Goal: Task Accomplishment & Management: Manage account settings

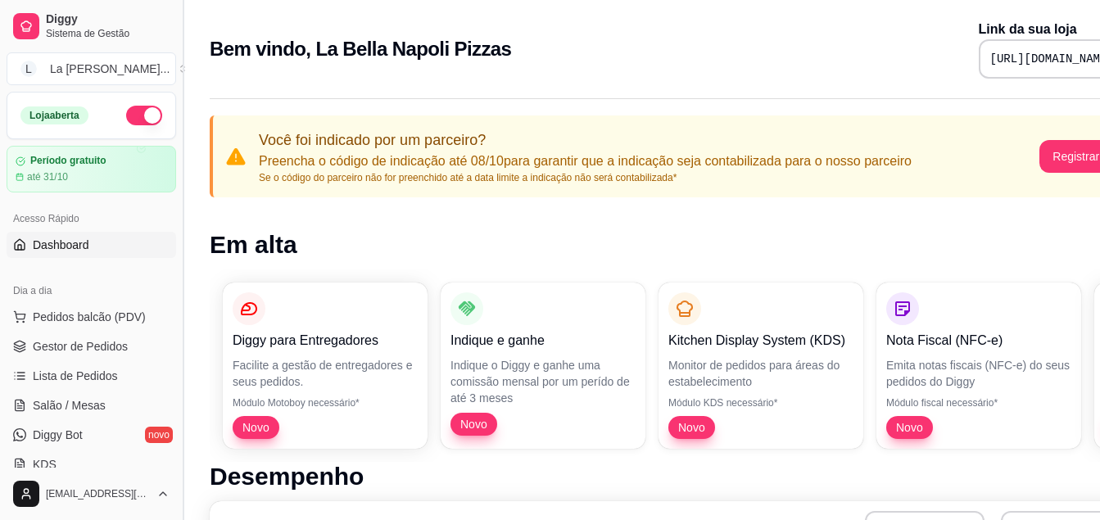
click at [183, 296] on button "Toggle Sidebar" at bounding box center [182, 260] width 13 height 520
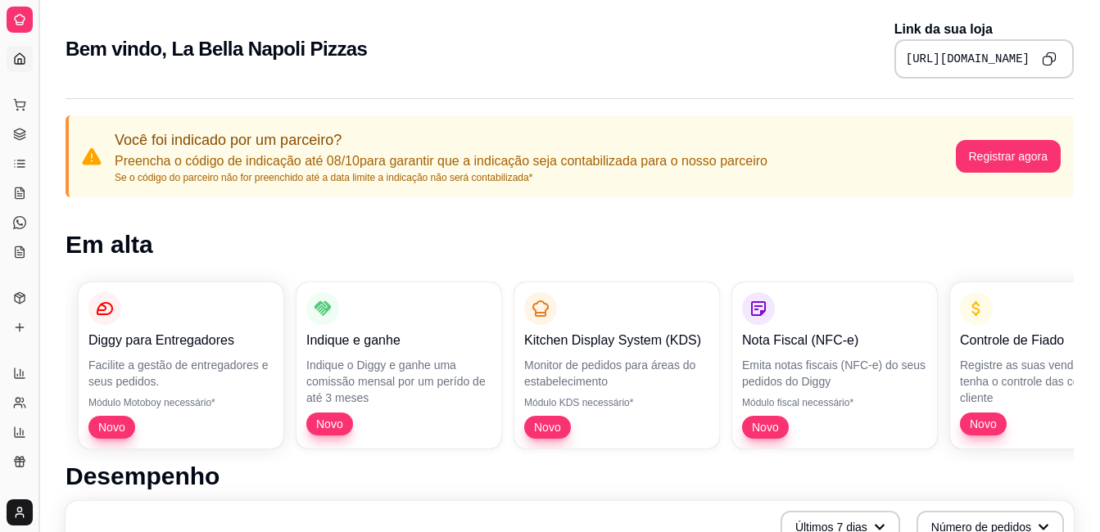
click at [40, 245] on button "Toggle Sidebar" at bounding box center [38, 266] width 13 height 532
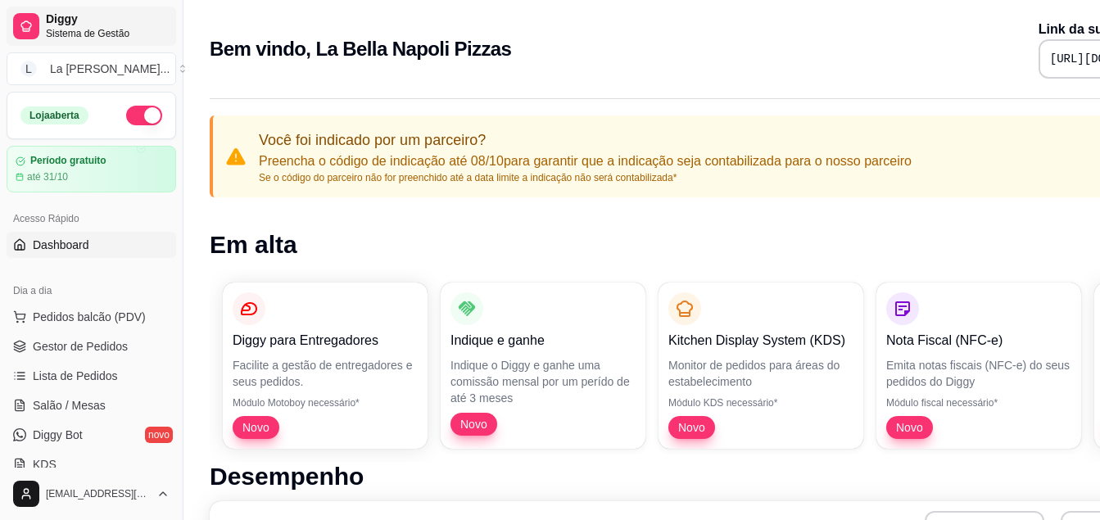
drag, startPoint x: 292, startPoint y: 2, endPoint x: 130, endPoint y: 29, distance: 164.4
drag, startPoint x: 130, startPoint y: 29, endPoint x: 66, endPoint y: 233, distance: 213.7
click at [66, 233] on link "Dashboard" at bounding box center [92, 245] width 170 height 26
click at [137, 124] on button "button" at bounding box center [144, 116] width 36 height 20
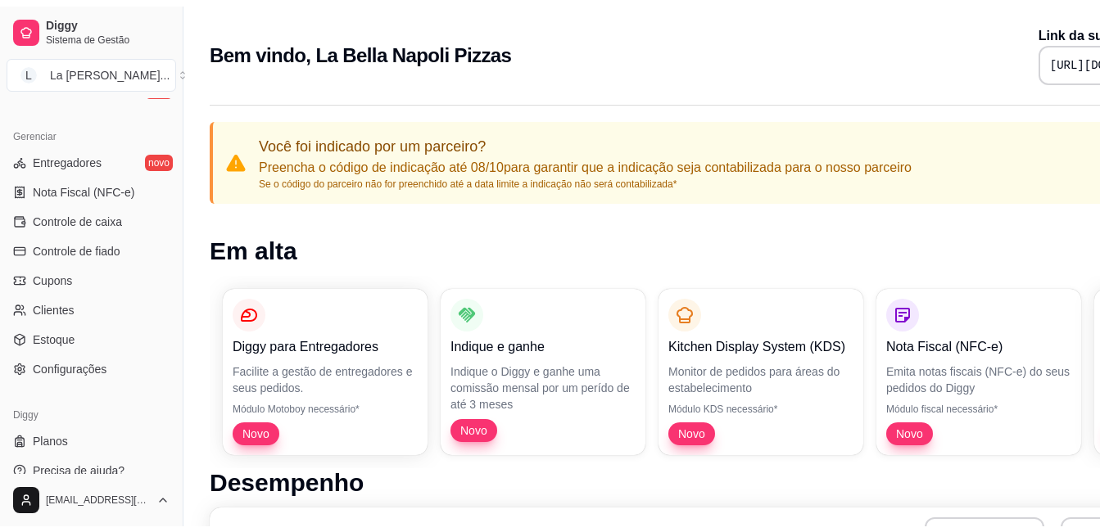
scroll to position [646, 0]
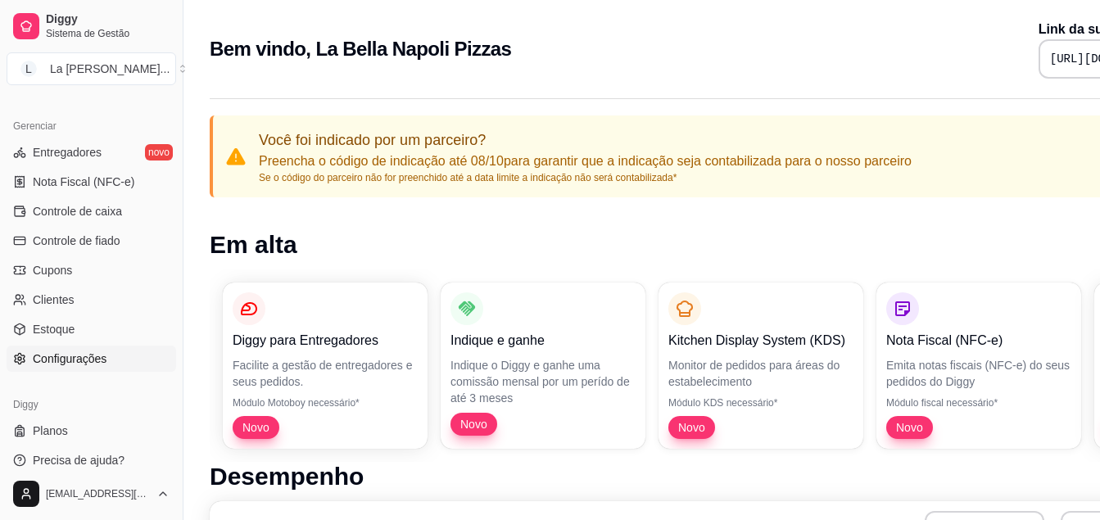
click at [69, 358] on span "Configurações" at bounding box center [70, 359] width 74 height 16
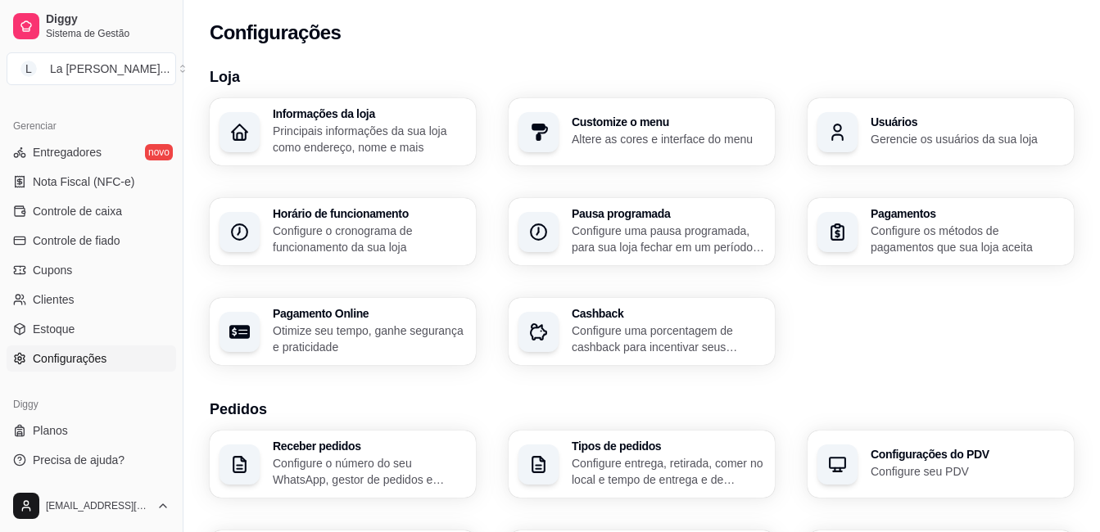
click at [939, 135] on p "Gerencie os usuários da sua loja" at bounding box center [967, 139] width 193 height 16
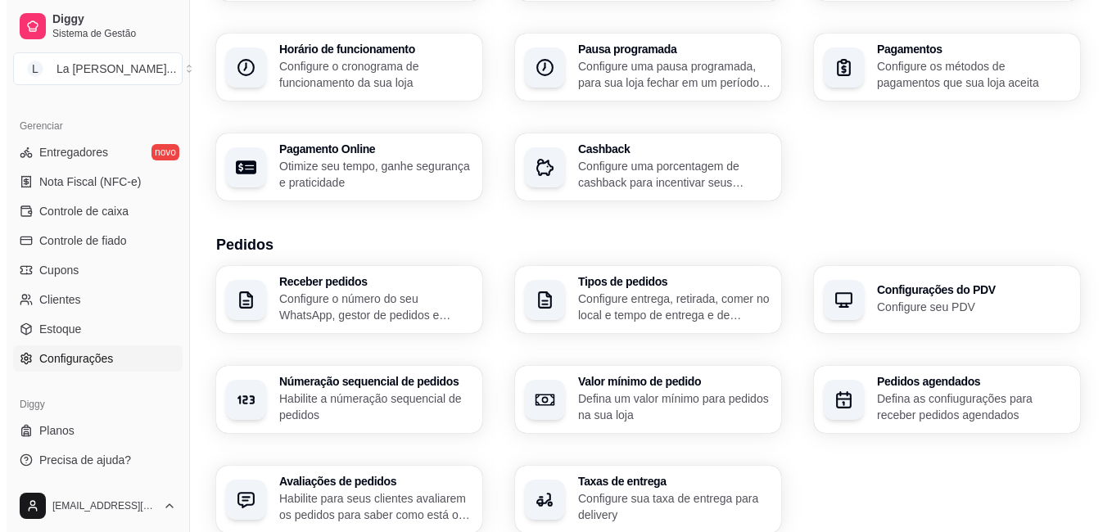
scroll to position [164, 0]
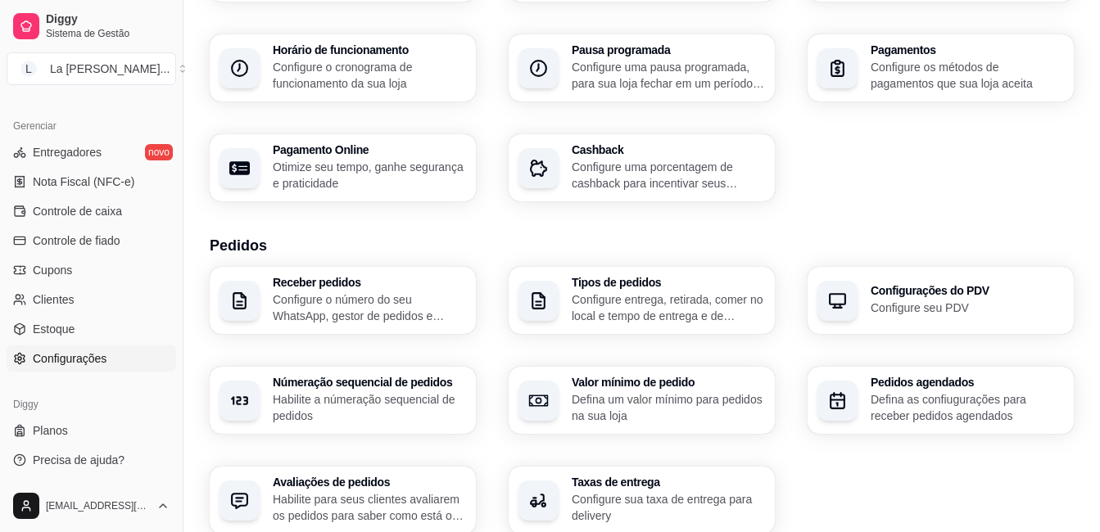
click at [873, 81] on p "Configure os métodos de pagamentos que sua loja aceita" at bounding box center [967, 75] width 193 height 33
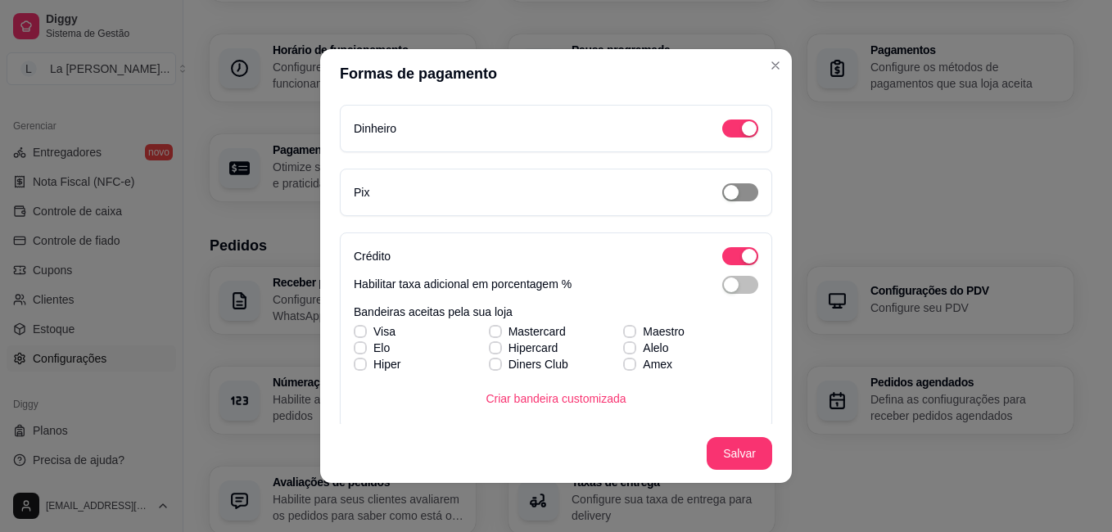
click at [722, 200] on span "button" at bounding box center [740, 192] width 36 height 18
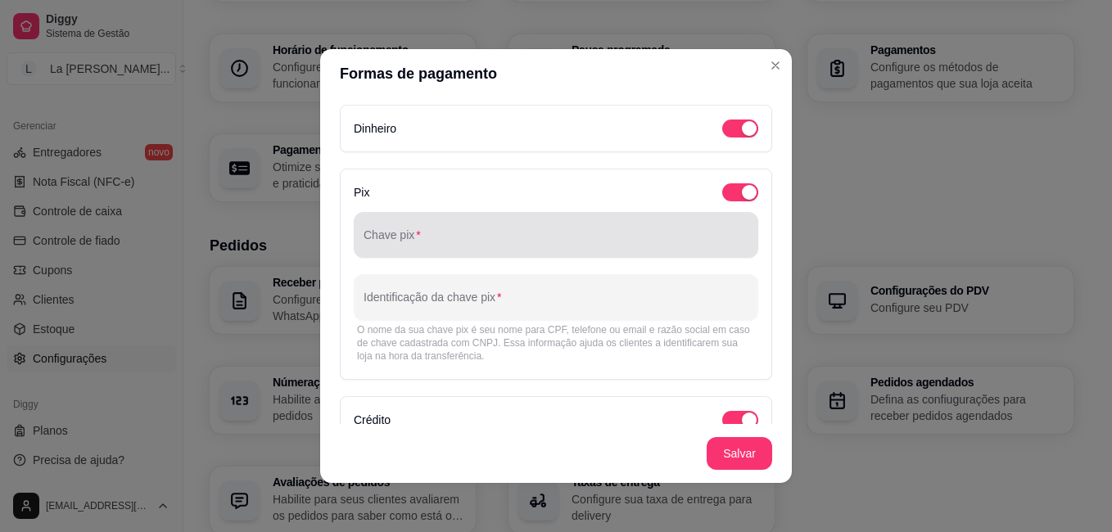
click at [420, 244] on input "Chave pix" at bounding box center [556, 241] width 385 height 16
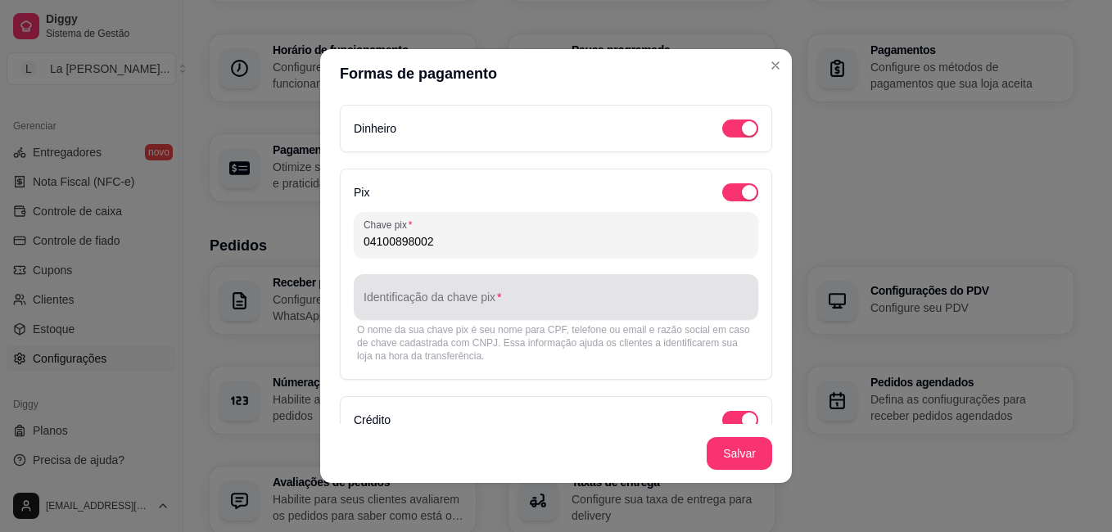
type input "04100898002"
click at [459, 284] on div at bounding box center [556, 297] width 385 height 33
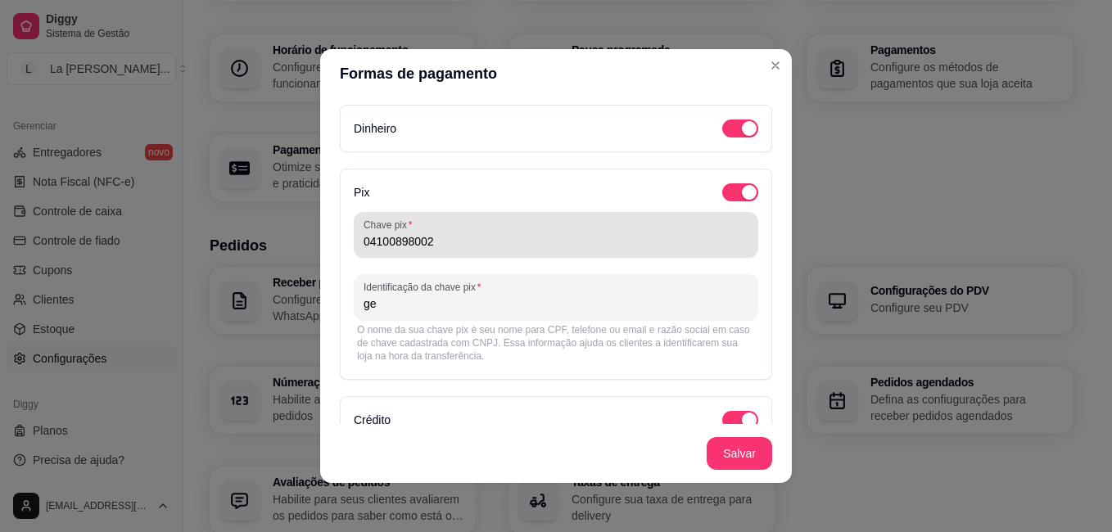
type input "g"
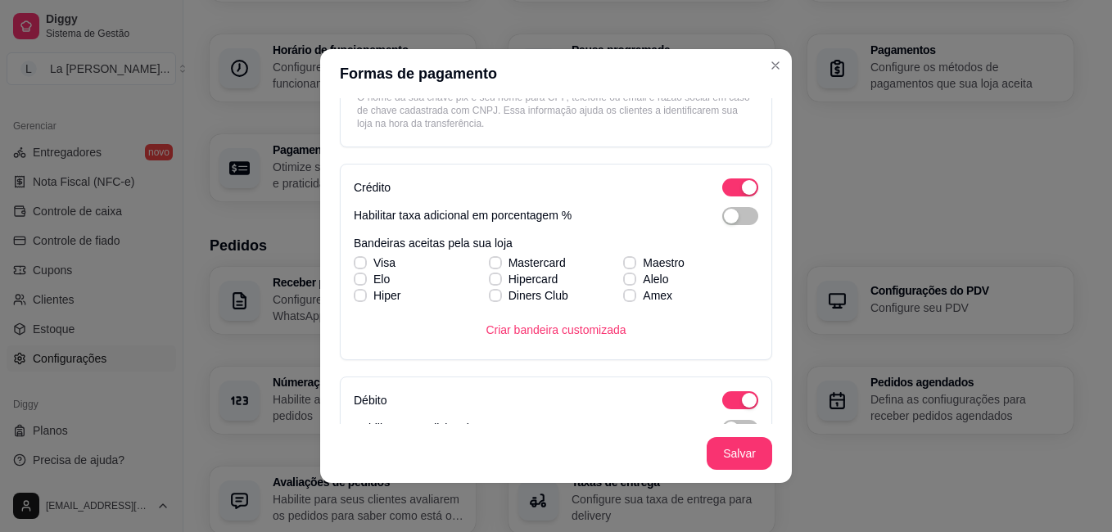
scroll to position [246, 0]
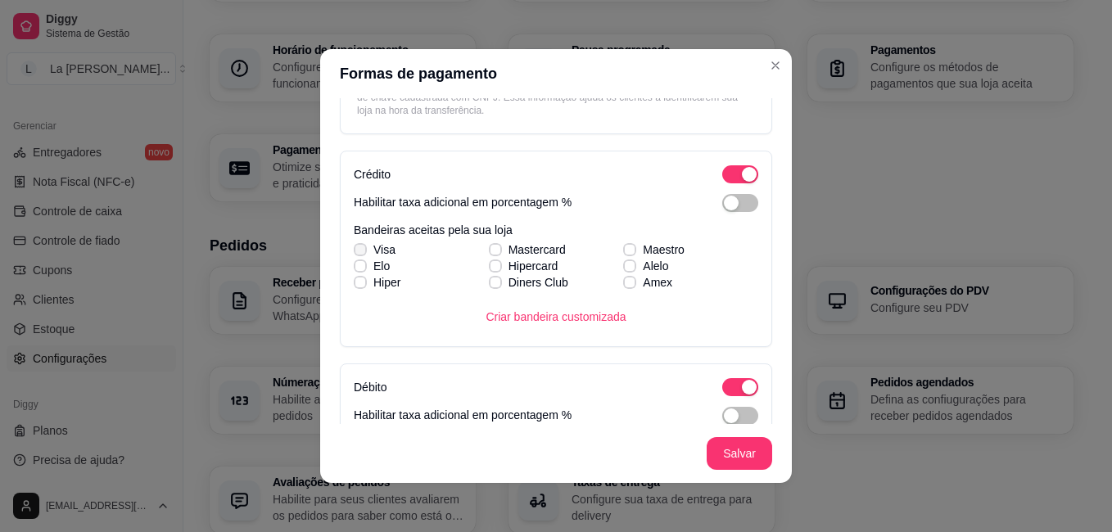
type input "GEAN FALLER FIN"
click at [359, 251] on div "Visa Mastercard Maestro [PERSON_NAME] Alelo Hiper Diners Club Amex" at bounding box center [556, 266] width 405 height 49
click at [355, 266] on icon at bounding box center [359, 266] width 9 height 7
click at [353, 269] on input "Elo" at bounding box center [358, 274] width 11 height 11
checkbox input "true"
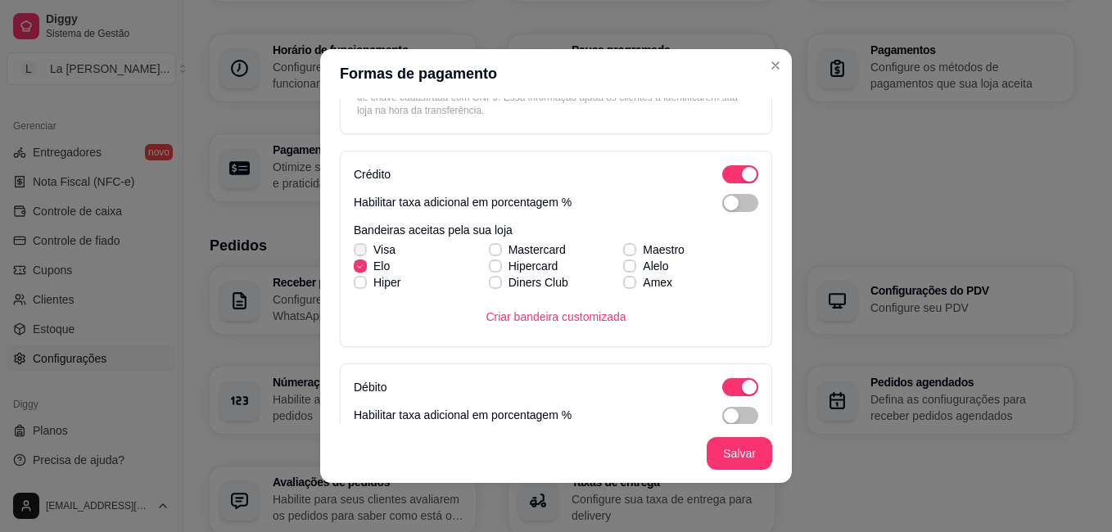
click at [355, 247] on icon at bounding box center [360, 250] width 10 height 7
click at [354, 253] on input "Visa" at bounding box center [358, 258] width 11 height 11
checkbox input "true"
click at [361, 282] on label "Hiper" at bounding box center [377, 282] width 60 height 29
click at [361, 286] on input "Hiper" at bounding box center [358, 291] width 11 height 11
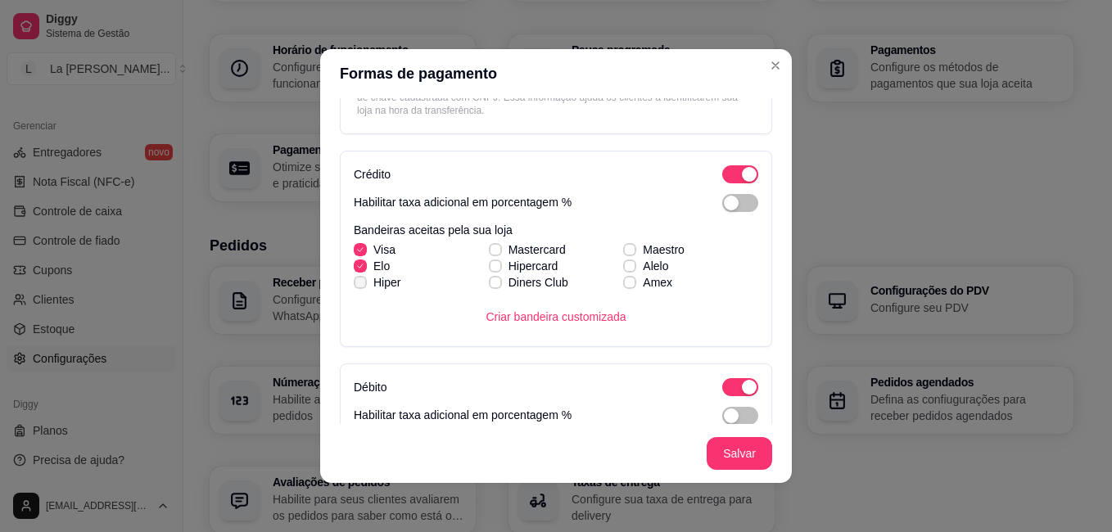
checkbox input "true"
click at [490, 247] on span at bounding box center [495, 249] width 12 height 12
click at [490, 253] on input "Mastercard" at bounding box center [493, 258] width 11 height 11
checkbox input "true"
click at [491, 264] on span at bounding box center [495, 266] width 12 height 12
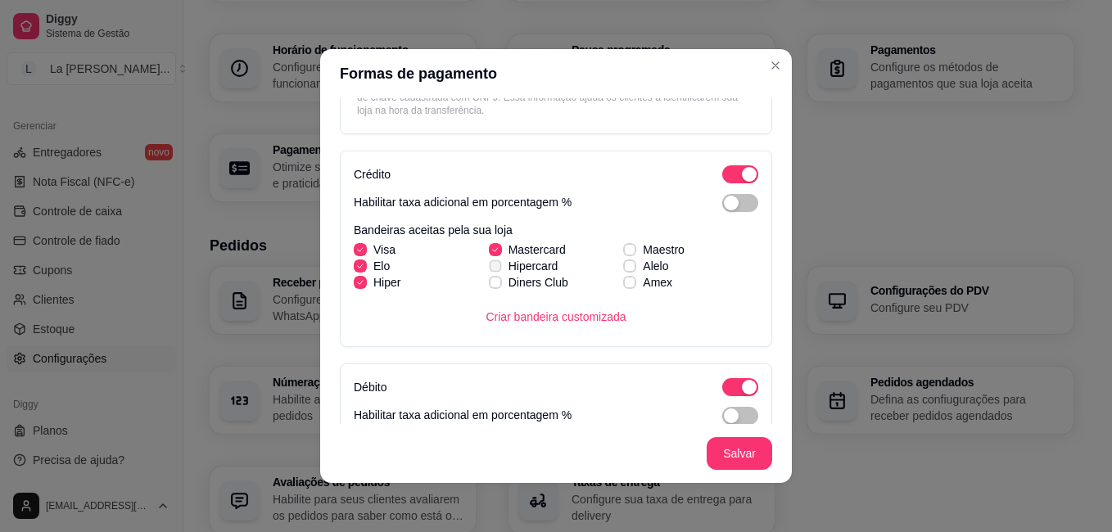
click at [491, 269] on input "Hipercard" at bounding box center [493, 274] width 11 height 11
checkbox input "true"
click at [356, 280] on icon at bounding box center [359, 282] width 9 height 7
click at [356, 286] on input "Hiper" at bounding box center [358, 291] width 11 height 11
checkbox input "false"
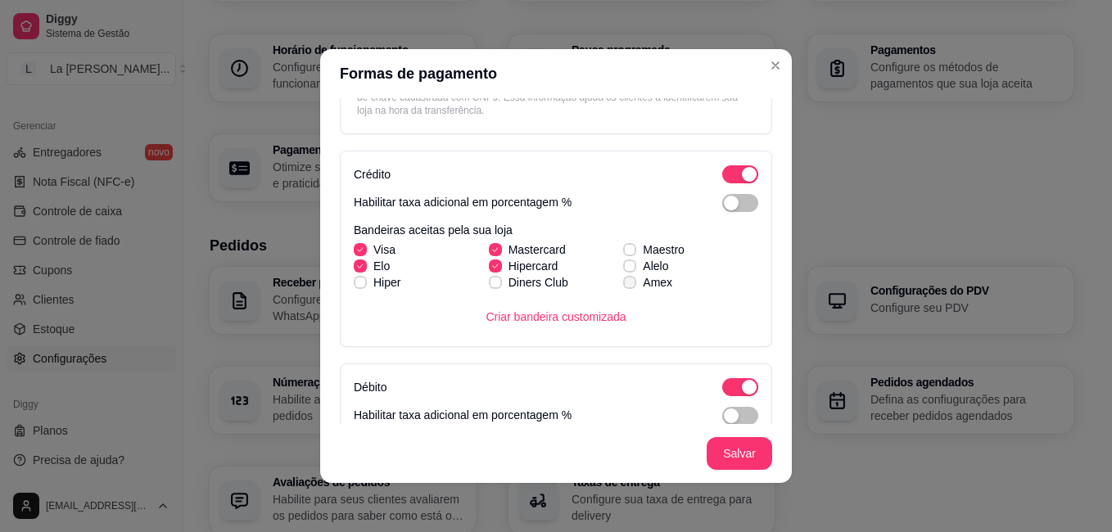
click at [623, 278] on span at bounding box center [629, 282] width 13 height 13
click at [622, 286] on input "Amex" at bounding box center [627, 291] width 11 height 11
checkbox input "true"
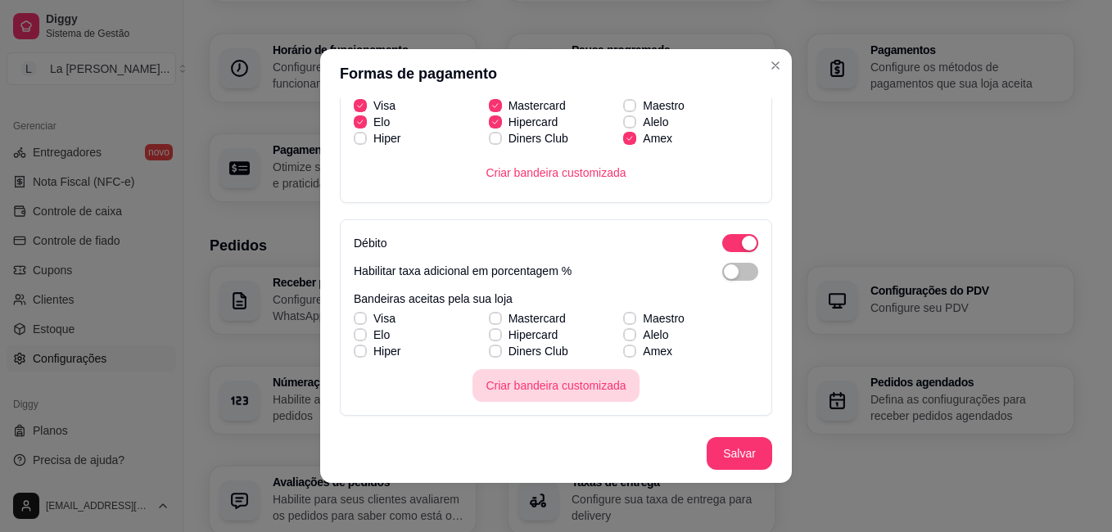
scroll to position [409, 0]
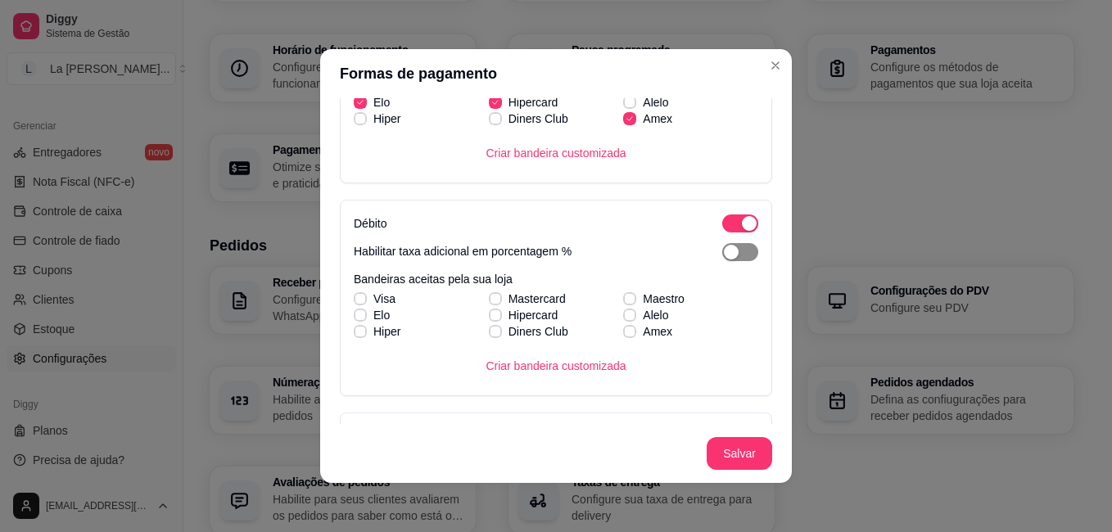
click at [722, 248] on span "button" at bounding box center [740, 252] width 36 height 18
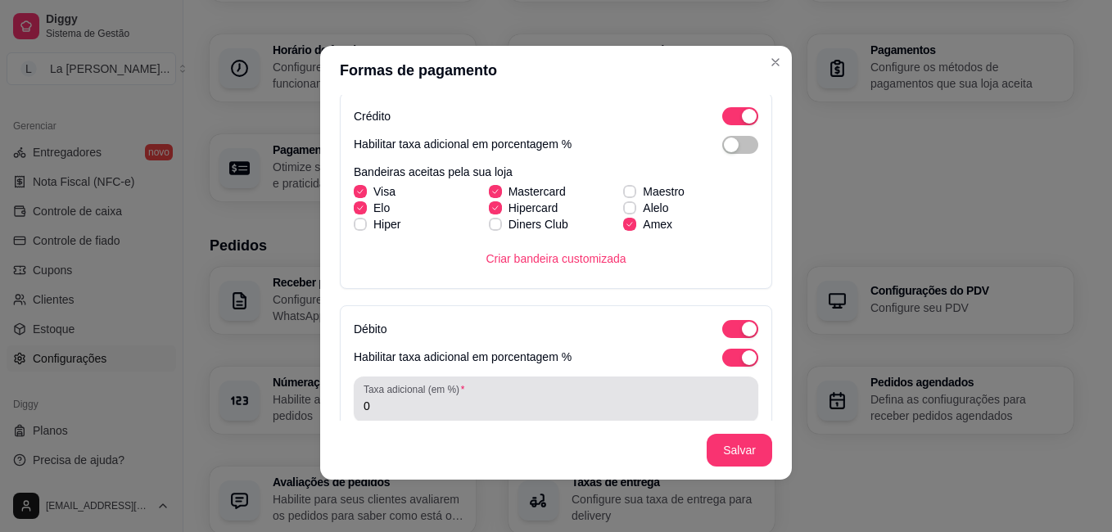
scroll to position [277, 0]
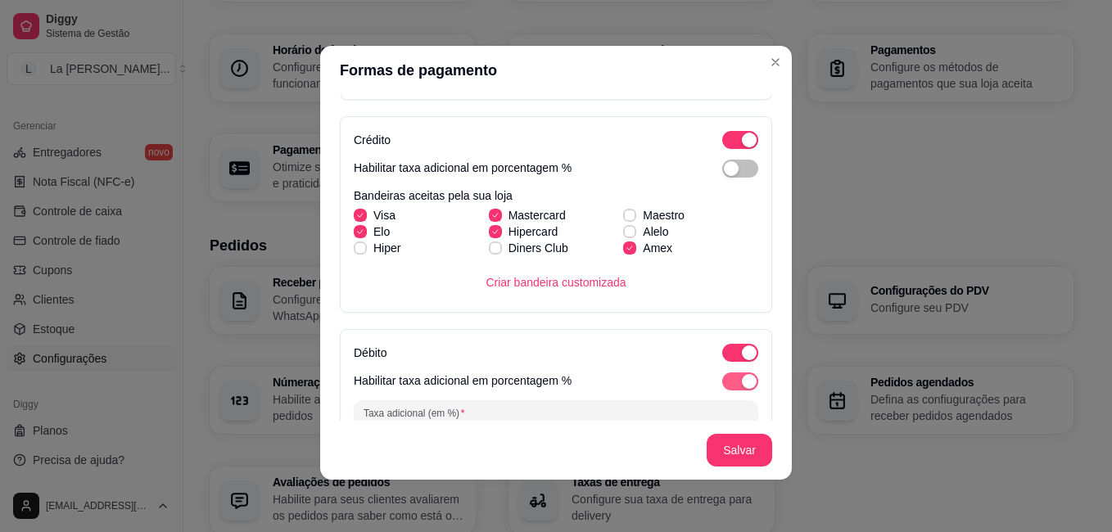
click at [722, 382] on span "button" at bounding box center [740, 382] width 36 height 18
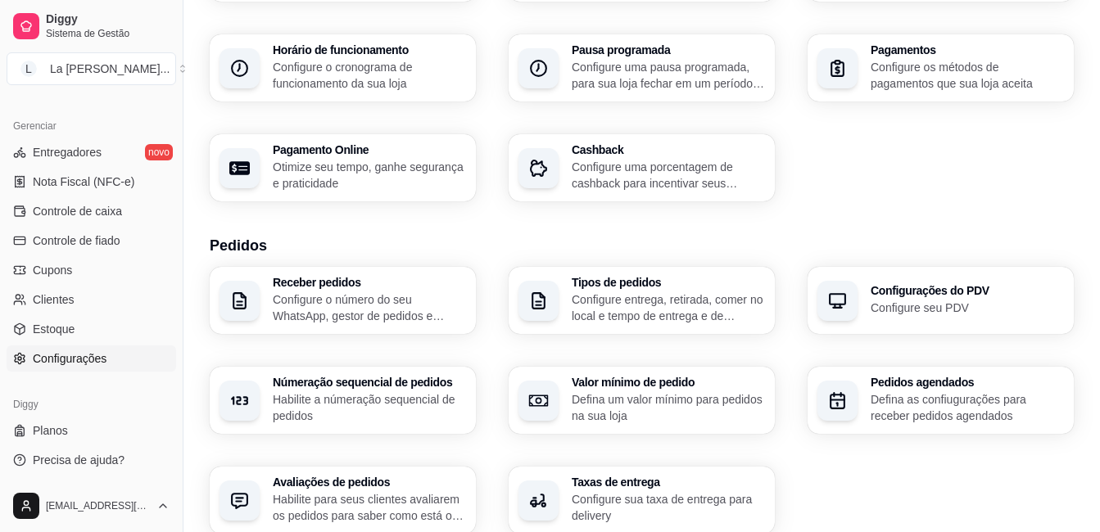
scroll to position [246, 0]
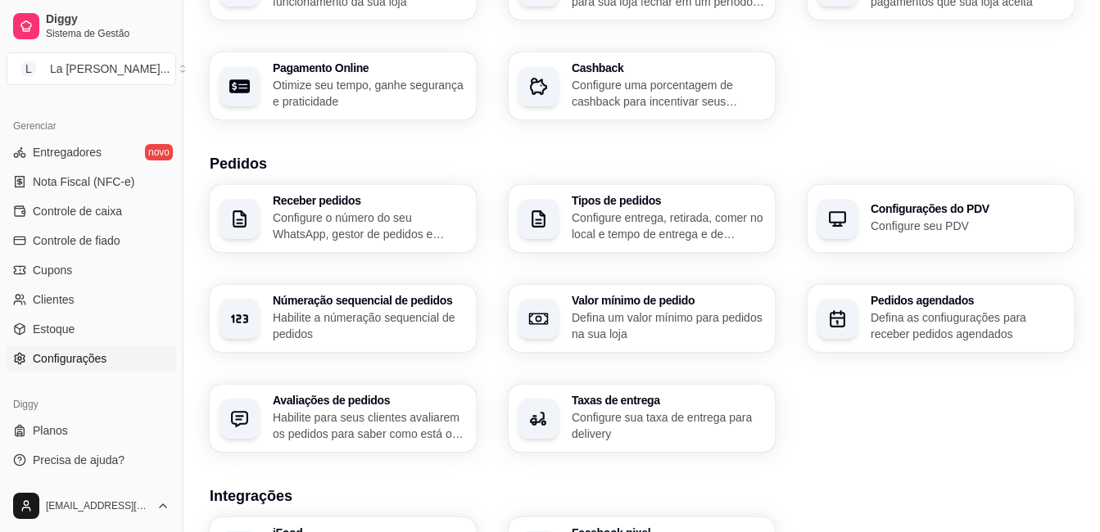
click at [618, 395] on h3 "Taxas de entrega" at bounding box center [668, 400] width 193 height 11
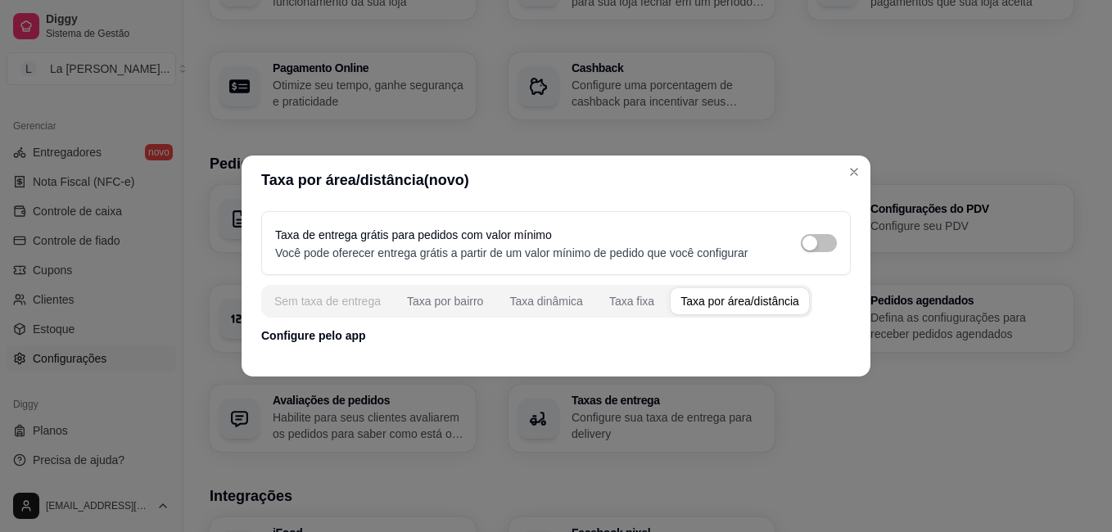
click at [321, 298] on div "Sem taxa de entrega" at bounding box center [327, 301] width 106 height 16
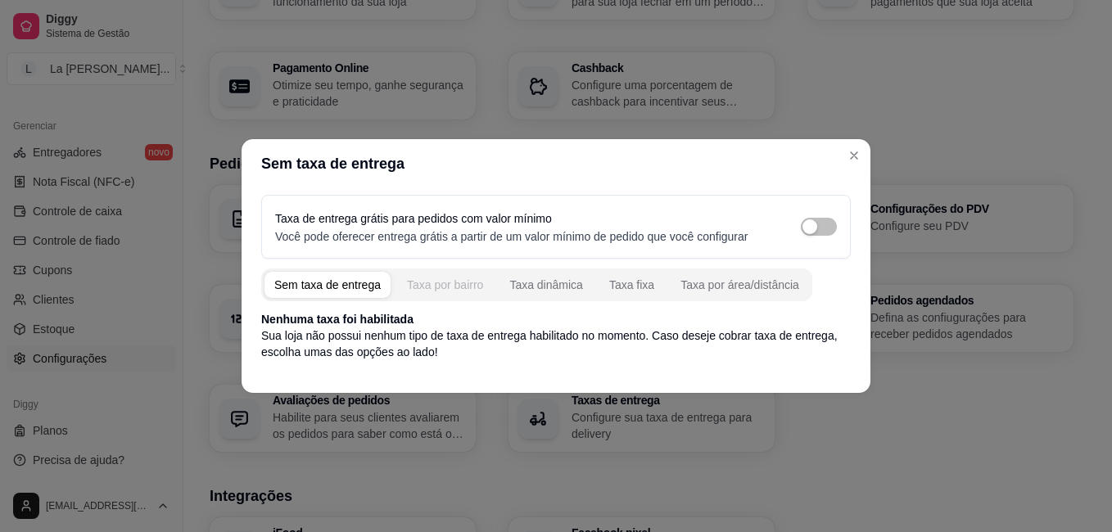
click at [428, 281] on div "Taxa por bairro" at bounding box center [445, 285] width 76 height 16
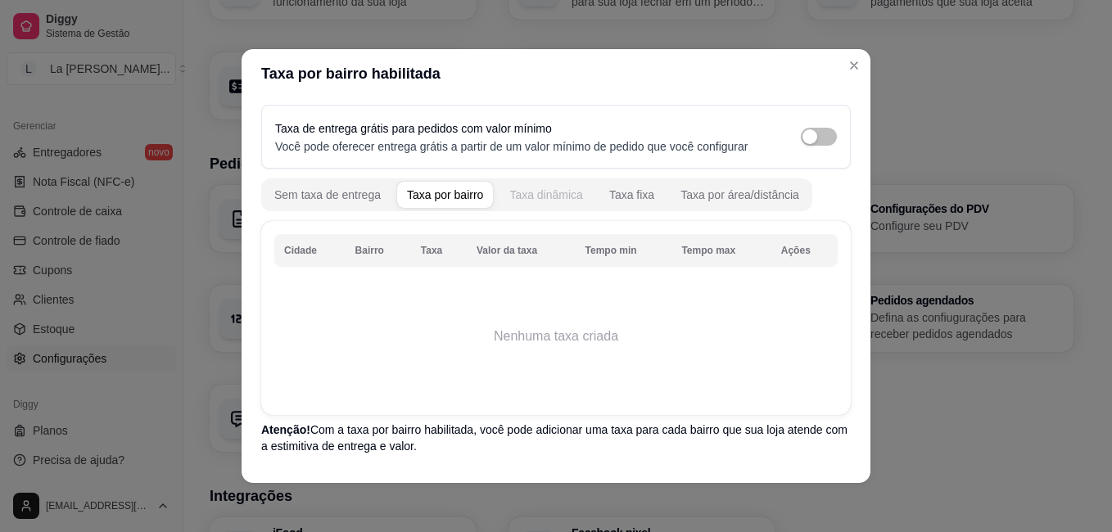
click at [525, 201] on div "Taxa dinâmica" at bounding box center [546, 195] width 74 height 16
click at [510, 447] on p "Atenção! Com a taxa dinâmica habilitada, você pode adicionar cobrar a taxa de e…" at bounding box center [556, 438] width 590 height 33
click at [339, 199] on div "Sem taxa de entrega" at bounding box center [327, 195] width 106 height 16
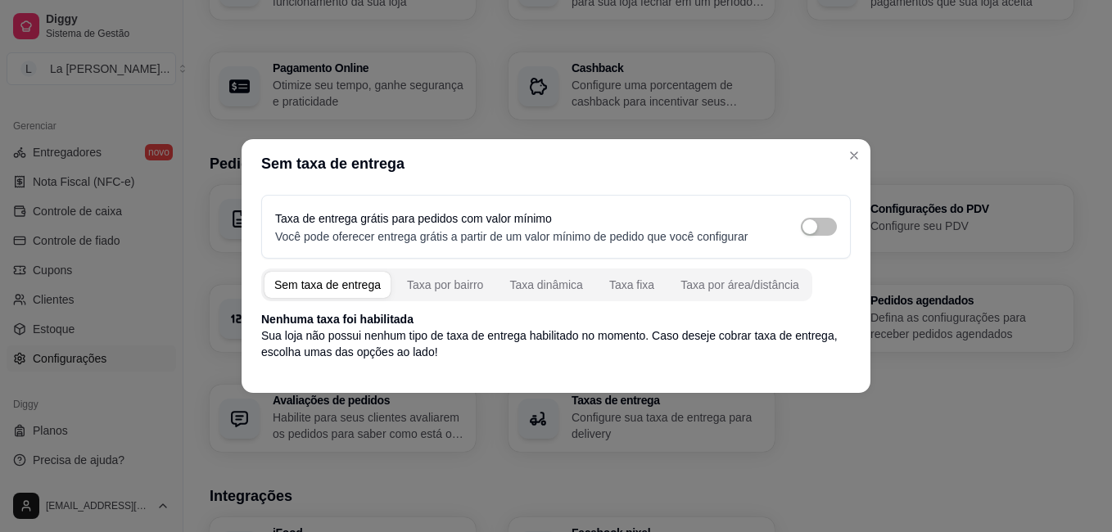
click at [339, 287] on div "Sem taxa de entrega" at bounding box center [327, 285] width 106 height 16
click at [428, 287] on div "Taxa por bairro" at bounding box center [445, 285] width 76 height 16
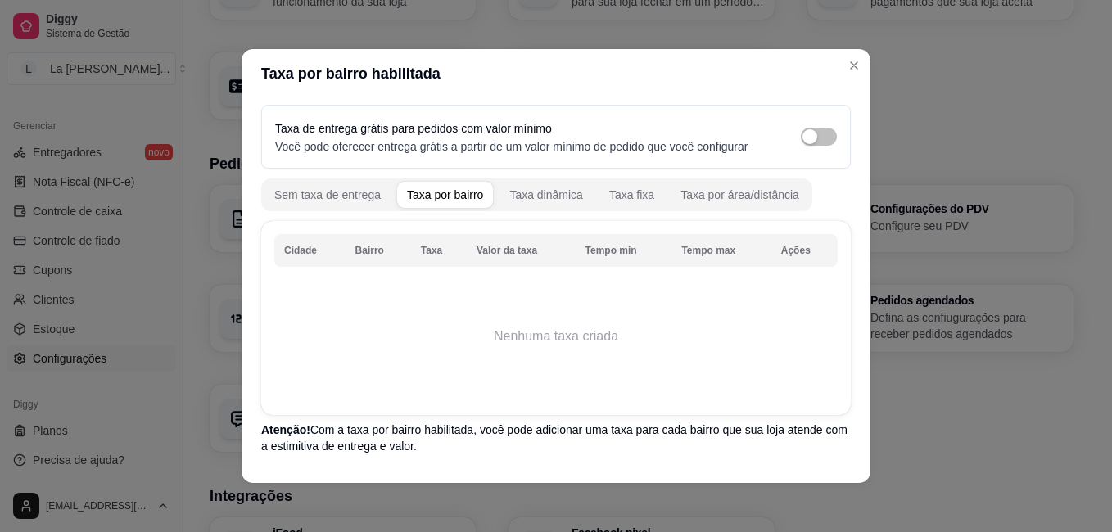
click at [778, 144] on div "Taxa de entrega grátis para pedidos com valor mínimo Você pode oferecer entrega…" at bounding box center [556, 137] width 562 height 36
click at [803, 136] on div "button" at bounding box center [810, 136] width 15 height 15
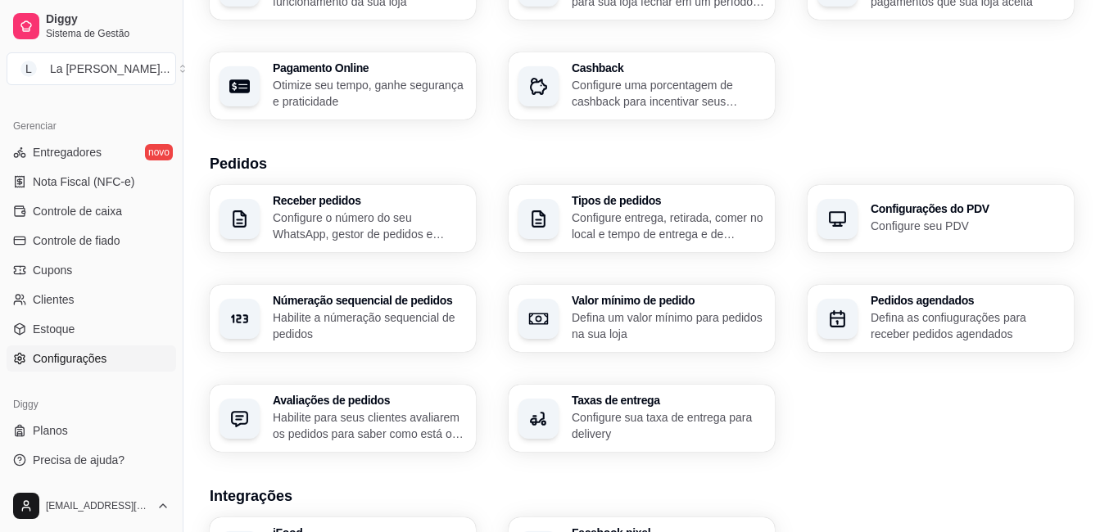
click at [62, 363] on span "Configurações" at bounding box center [70, 359] width 74 height 16
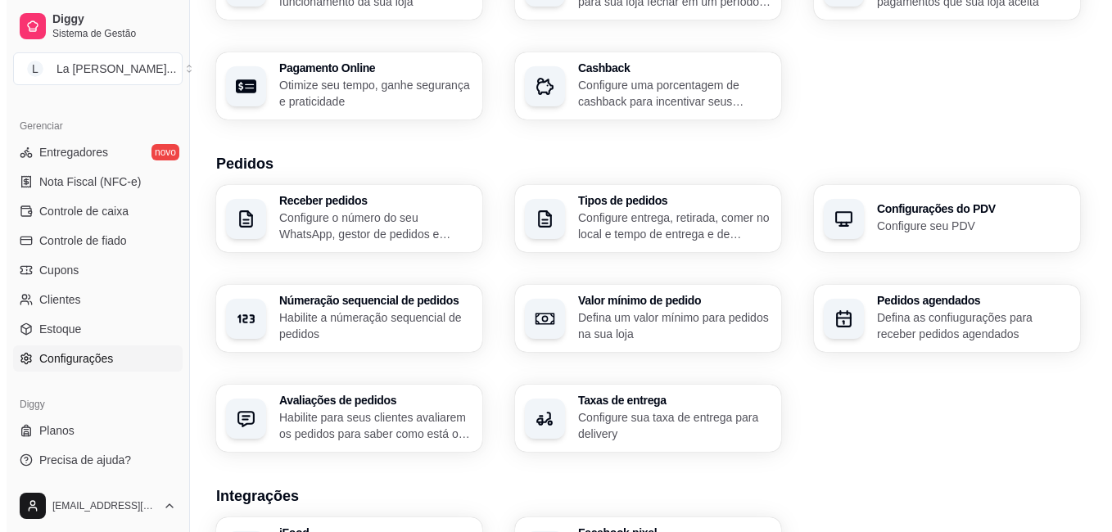
scroll to position [0, 0]
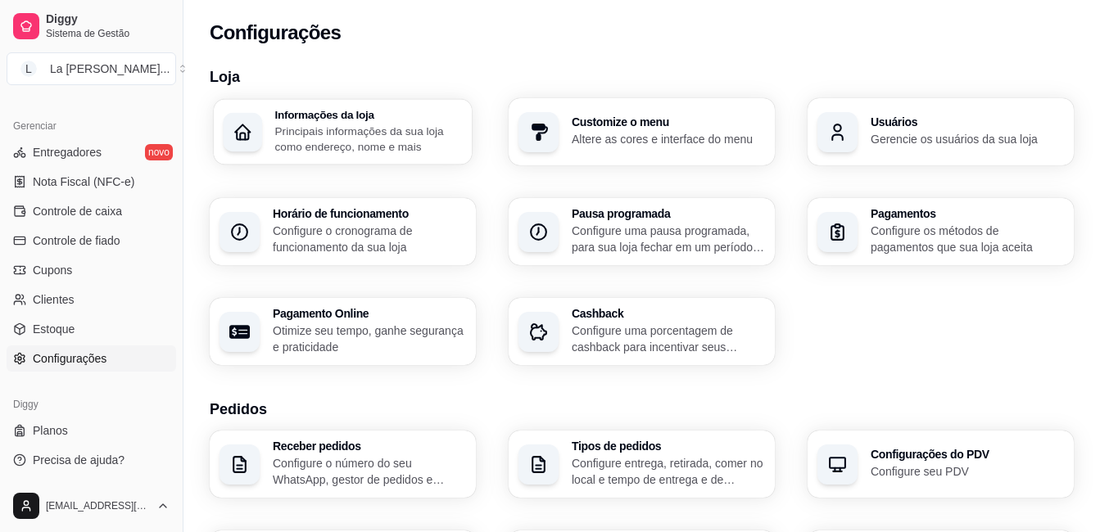
click at [388, 137] on p "Principais informações da sua loja como endereço, nome e mais" at bounding box center [369, 139] width 188 height 32
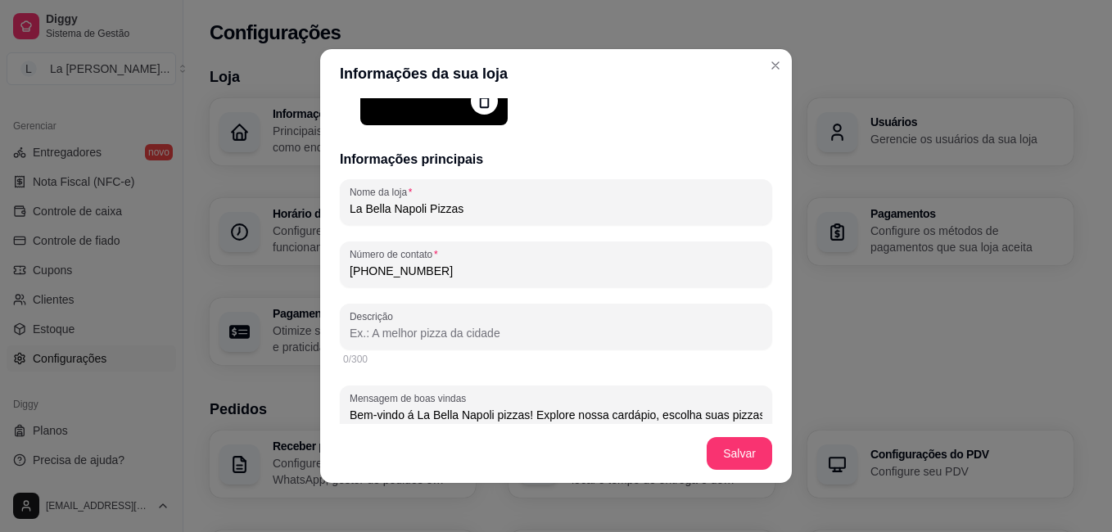
scroll to position [246, 0]
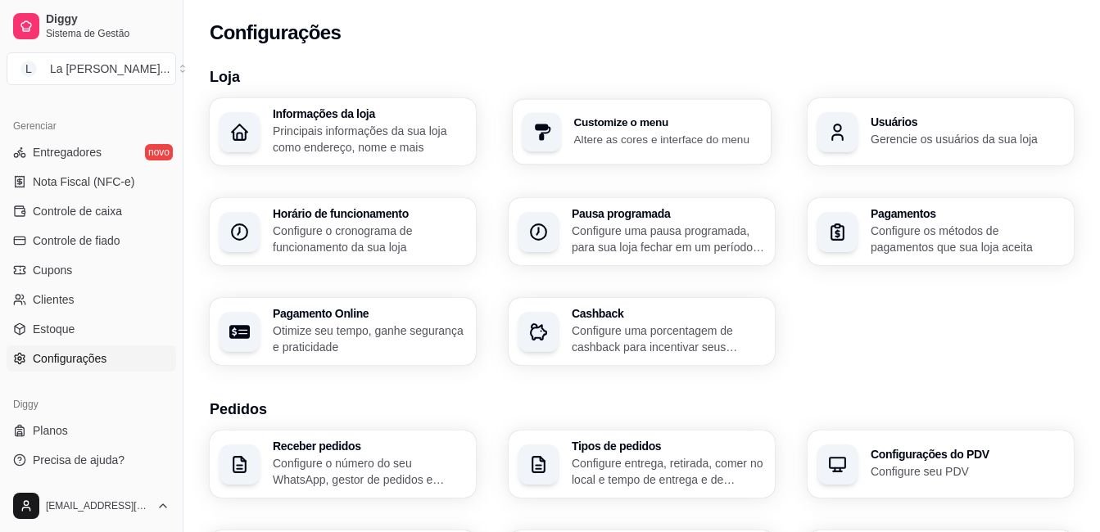
click at [711, 131] on div "Customize o menu Altere as cores e interface do menu" at bounding box center [668, 132] width 188 height 30
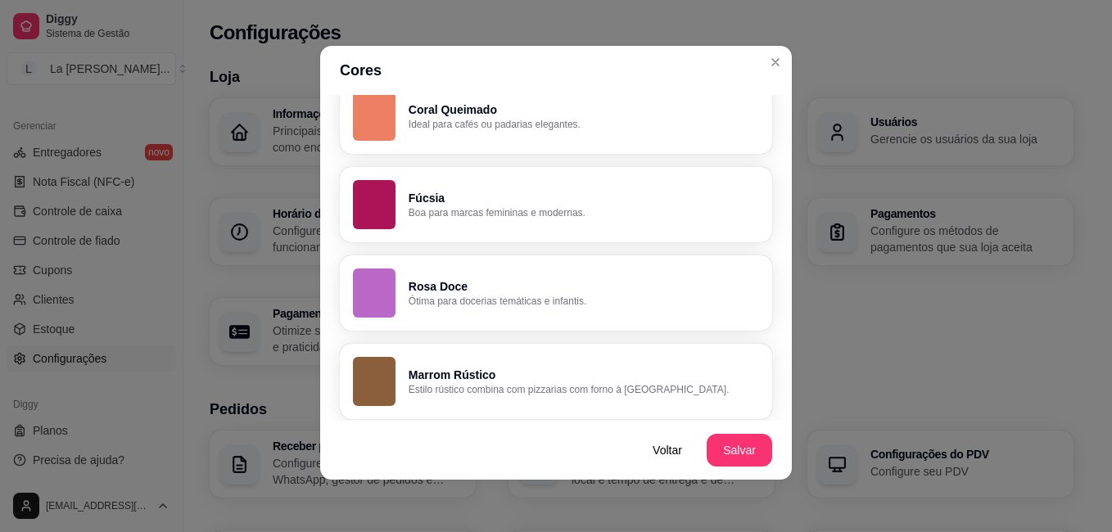
scroll to position [1233, 0]
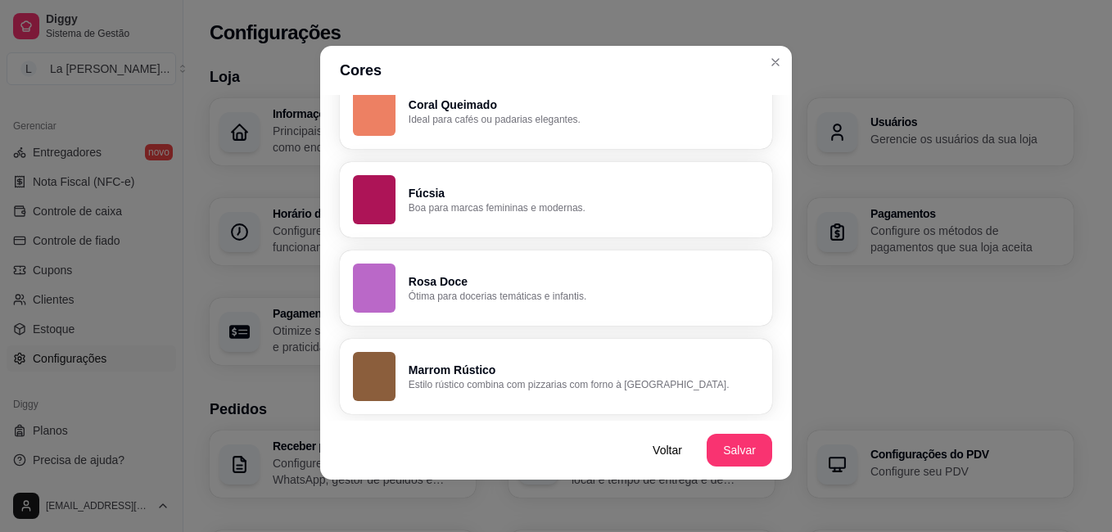
click at [765, 347] on div "Cores Escolha a cor que mais combina com a identidade da sua loja. A cor escolh…" at bounding box center [556, 266] width 1112 height 532
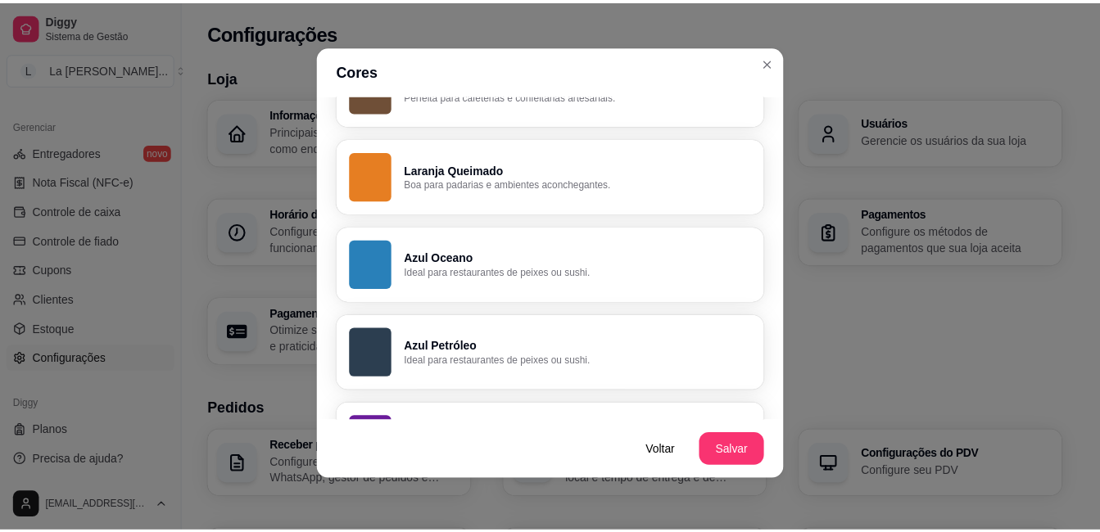
scroll to position [630, 0]
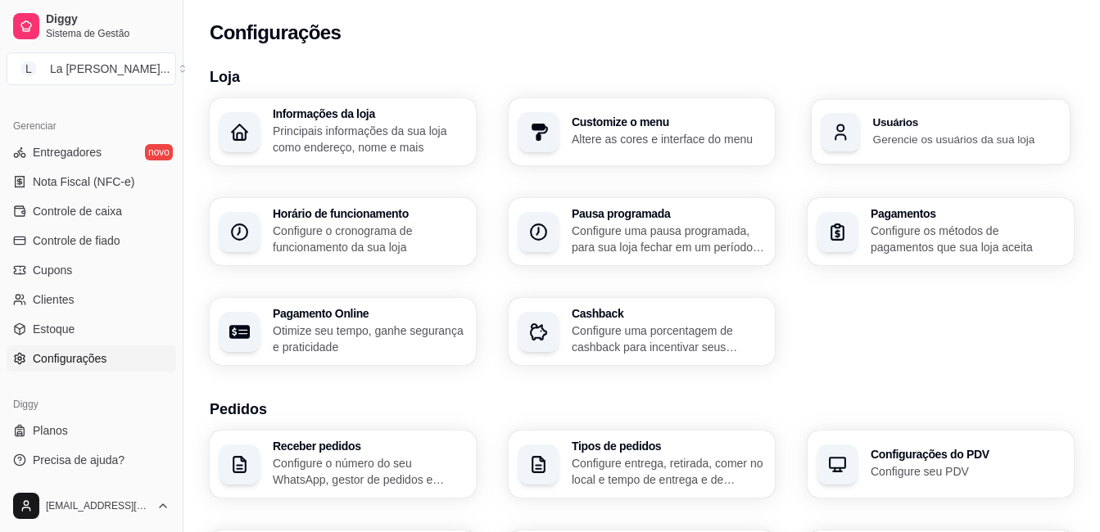
click at [845, 122] on icon "button" at bounding box center [840, 132] width 20 height 20
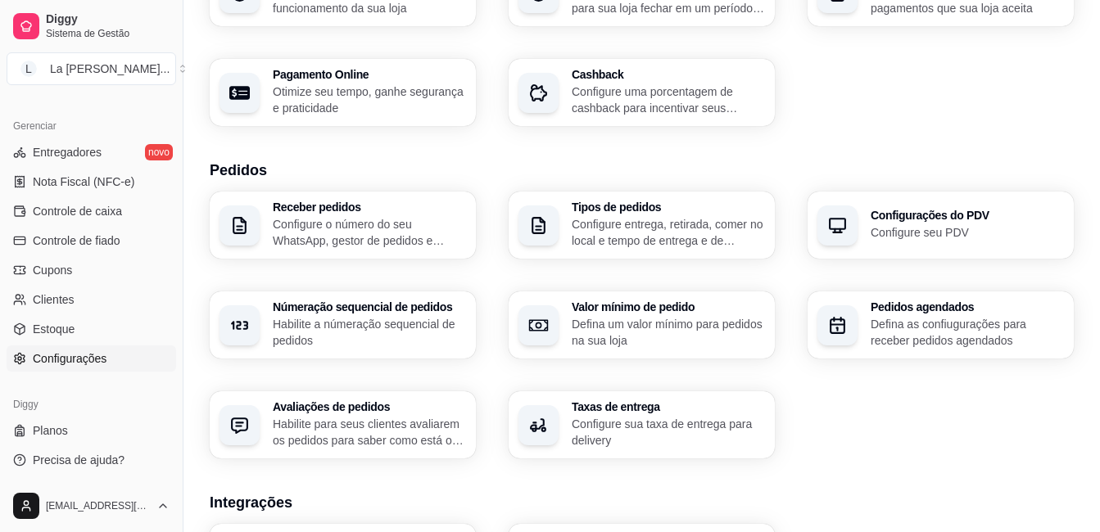
scroll to position [246, 0]
